Goal: Task Accomplishment & Management: Complete application form

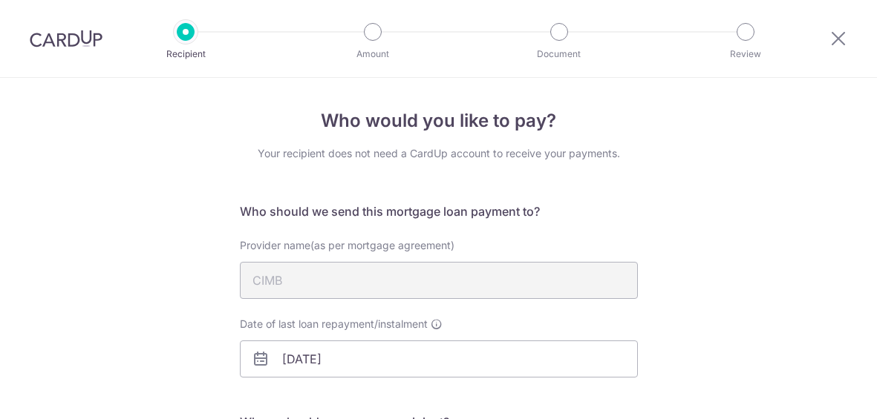
select select "5"
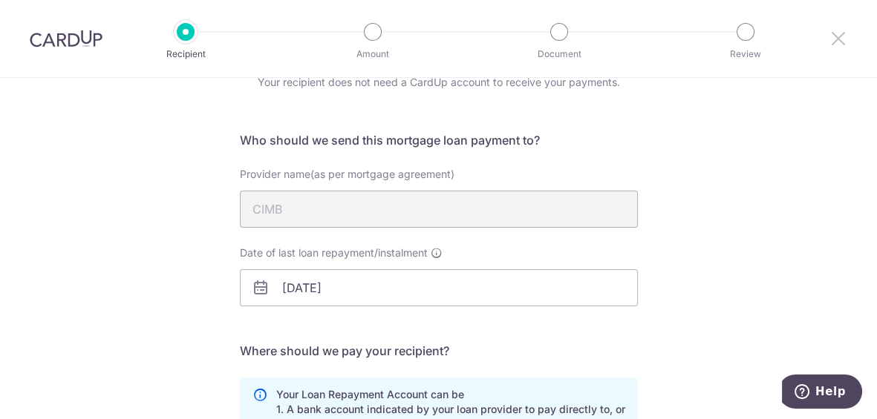
drag, startPoint x: 835, startPoint y: 32, endPoint x: 504, endPoint y: 70, distance: 333.3
click at [835, 32] on icon at bounding box center [838, 38] width 18 height 19
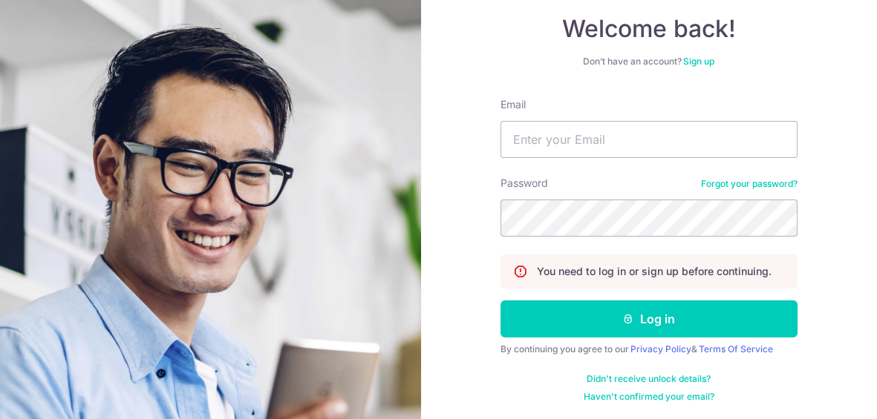
scroll to position [141, 0]
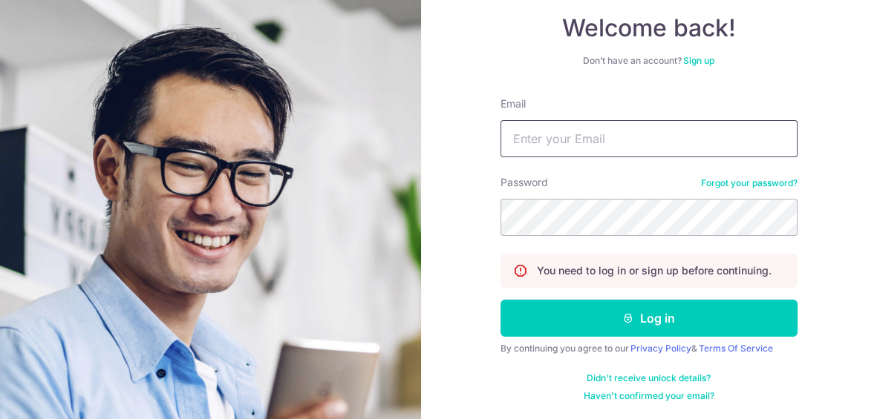
click at [599, 131] on input "Email" at bounding box center [648, 138] width 297 height 37
type input "dr.javernsim@gmail.com"
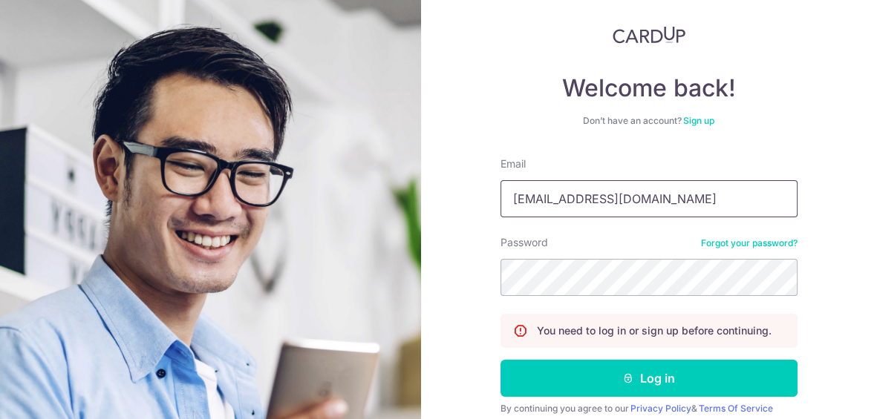
scroll to position [0, 0]
